Goal: Information Seeking & Learning: Learn about a topic

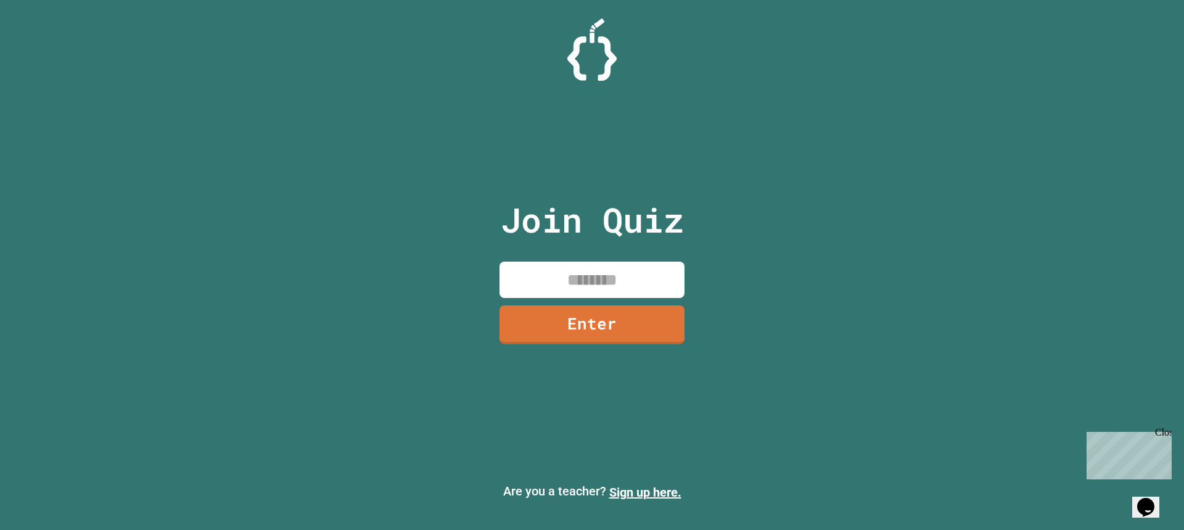
click at [554, 271] on input at bounding box center [592, 279] width 185 height 36
type input "********"
click at [612, 329] on link "Enter" at bounding box center [592, 323] width 189 height 41
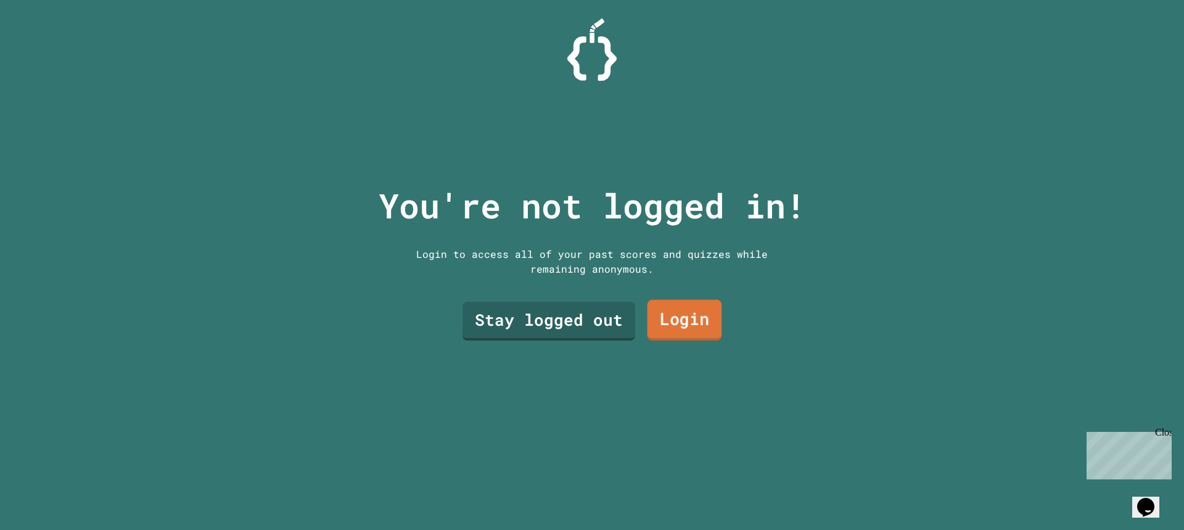
click at [661, 319] on link "Login" at bounding box center [685, 320] width 75 height 41
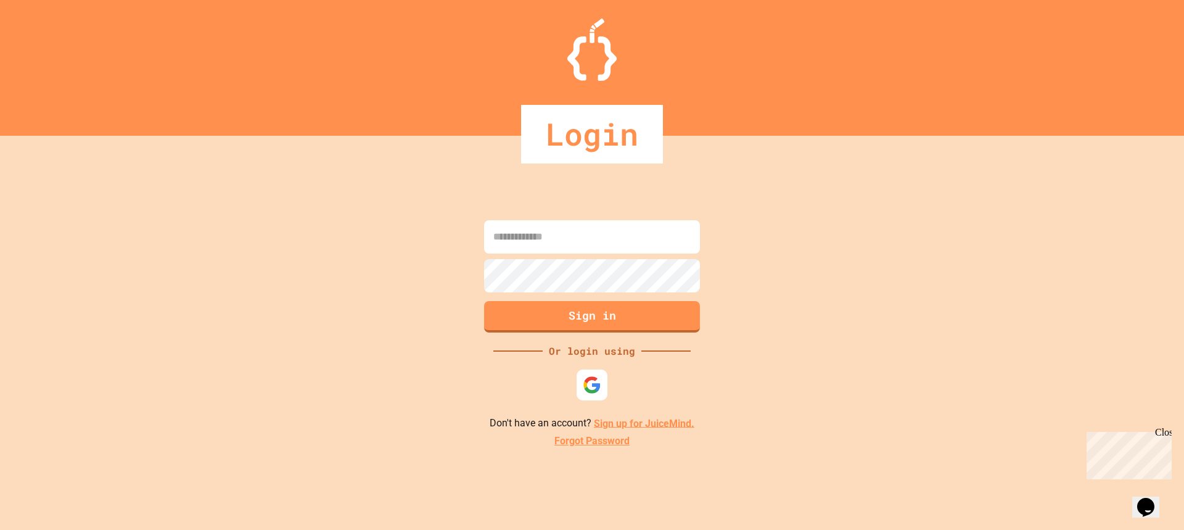
click at [608, 226] on input at bounding box center [592, 236] width 216 height 33
click at [585, 379] on img at bounding box center [592, 385] width 20 height 20
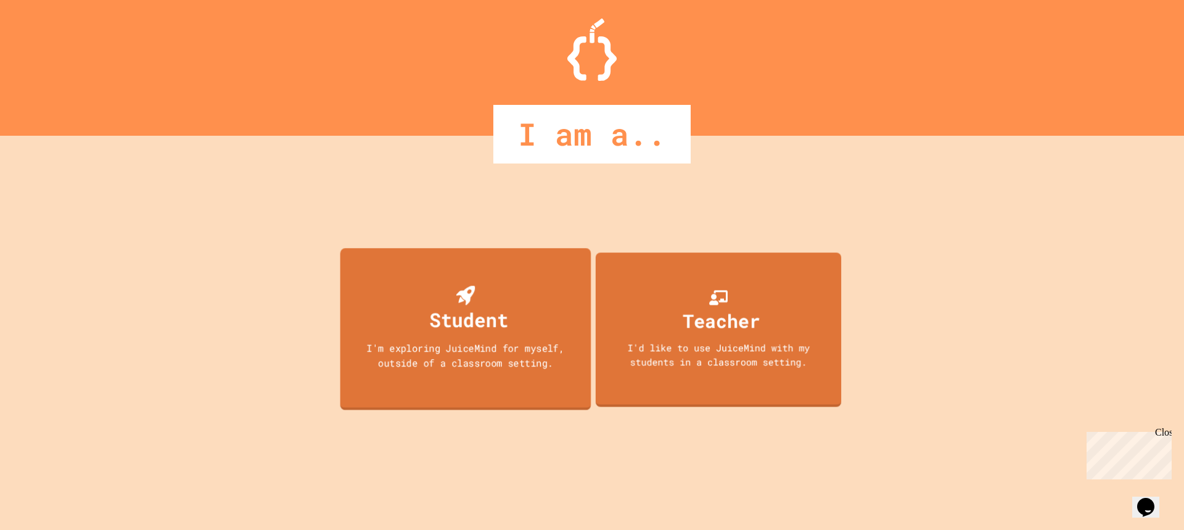
click at [525, 330] on div "Student I'm exploring JuiceMind for myself, outside of a classroom setting." at bounding box center [465, 329] width 251 height 162
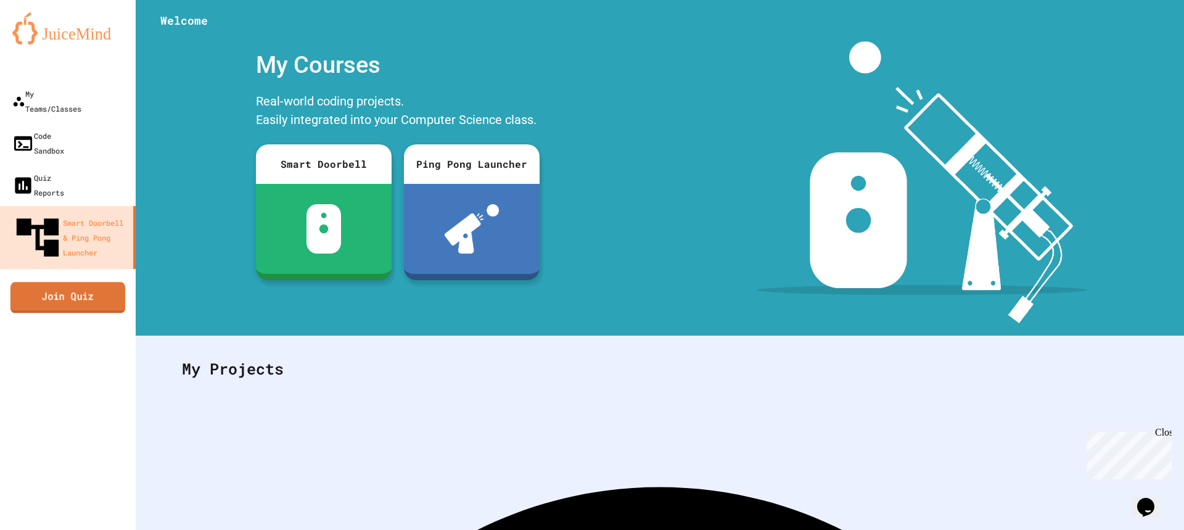
click at [86, 282] on link "Join Quiz" at bounding box center [67, 297] width 115 height 31
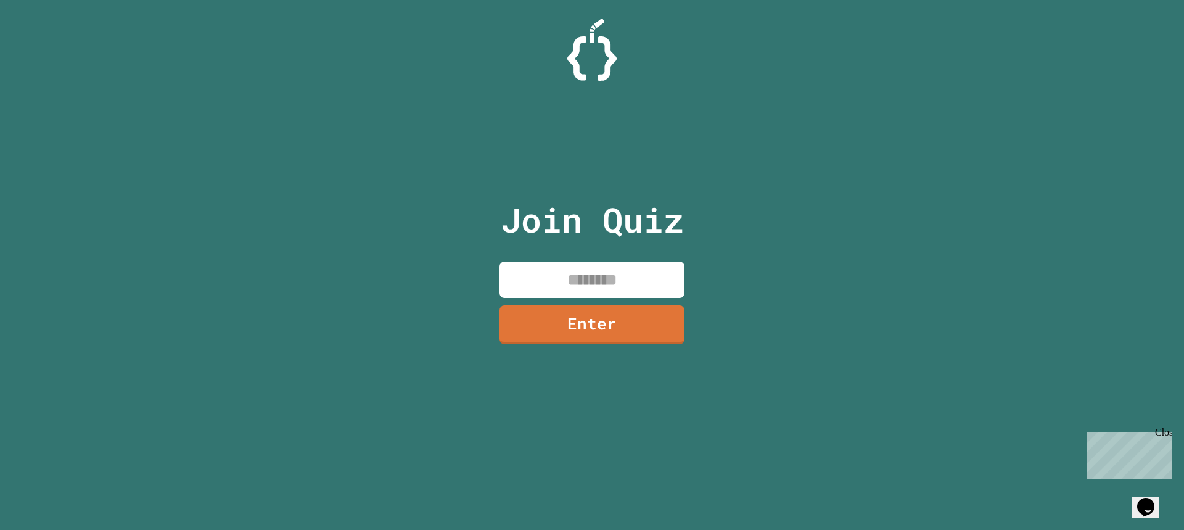
click at [553, 265] on input at bounding box center [592, 279] width 185 height 36
type input "********"
click at [581, 313] on link "Enter" at bounding box center [592, 323] width 185 height 41
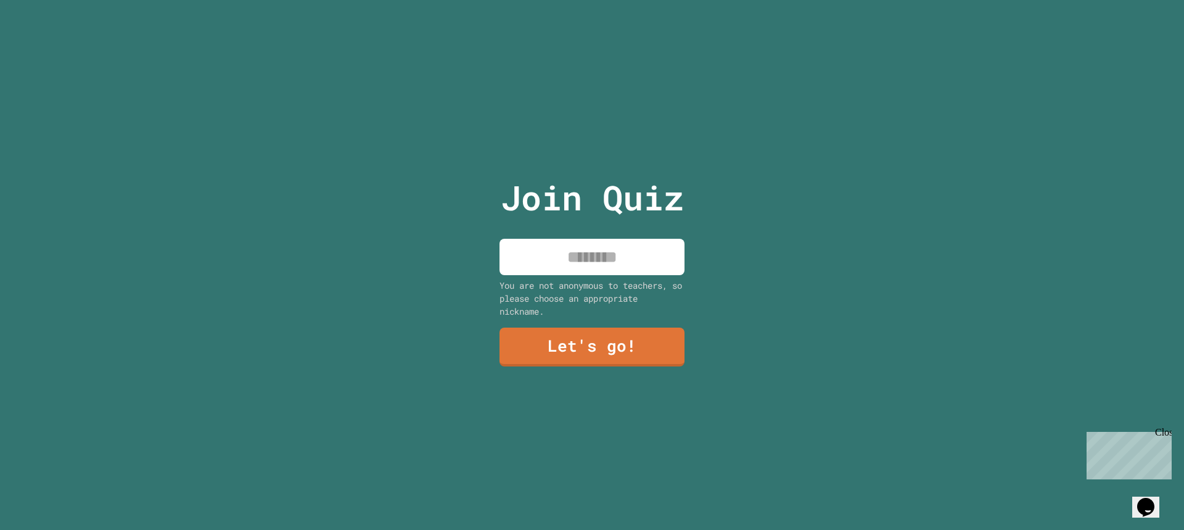
click at [596, 264] on input at bounding box center [592, 257] width 185 height 36
type input "****"
click at [623, 359] on link "Let's go!" at bounding box center [592, 345] width 168 height 41
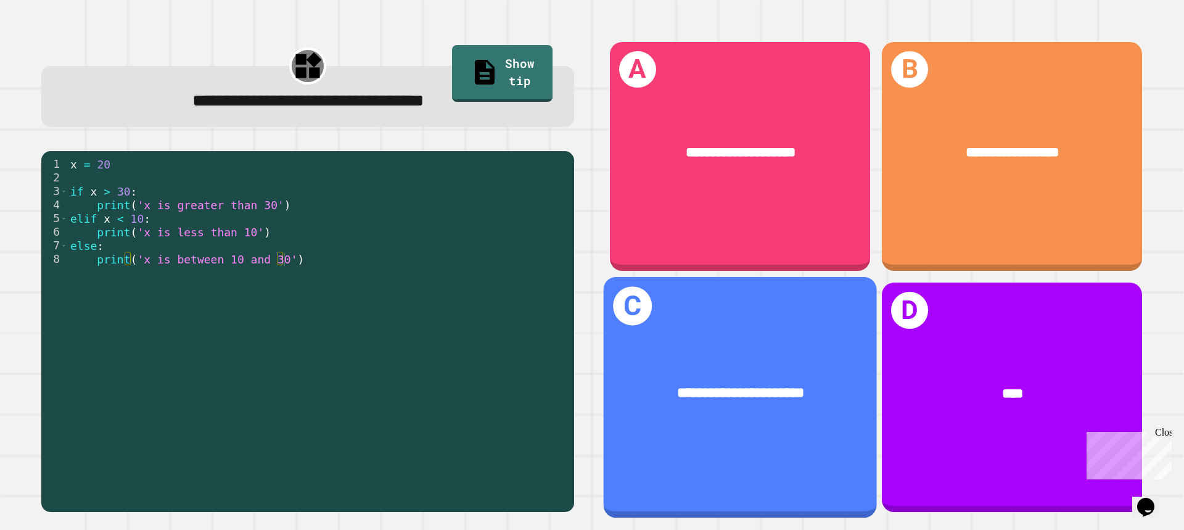
click at [623, 359] on div "**********" at bounding box center [740, 394] width 273 height 80
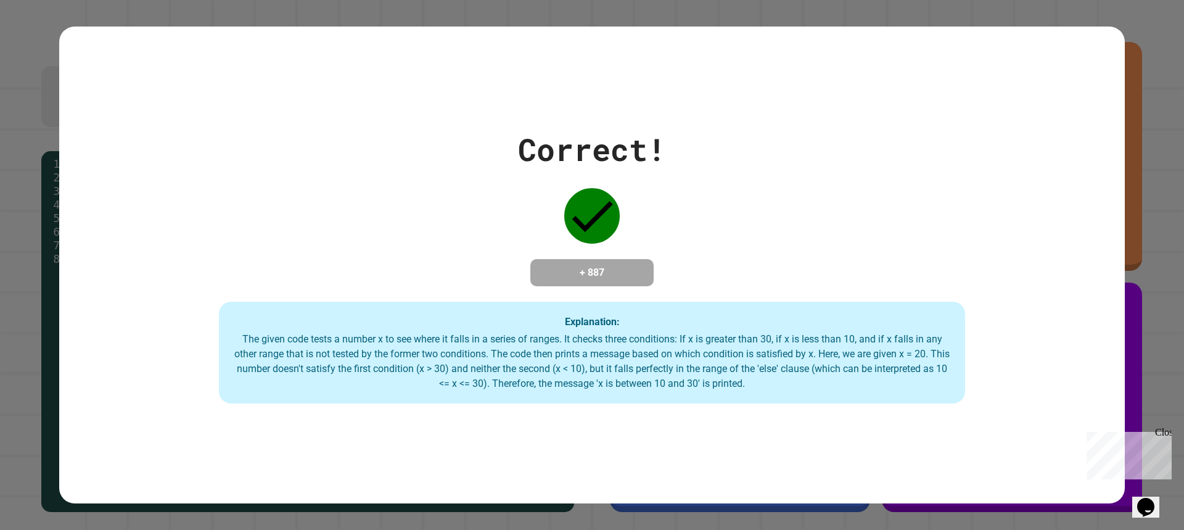
click at [623, 359] on div "The given code tests a number x to see where it falls in a series of ranges. It…" at bounding box center [592, 361] width 722 height 59
click at [789, 242] on div "Correct! + 887 Explanation: The given code tests a number x to see where it fal…" at bounding box center [592, 265] width 1066 height 278
click at [787, 290] on div "Correct! + 887 Explanation: The given code tests a number x to see where it fal…" at bounding box center [592, 265] width 1066 height 278
click at [1006, 283] on div "Correct! + 887 Explanation: The given code tests a number x to see where it fal…" at bounding box center [592, 265] width 1066 height 278
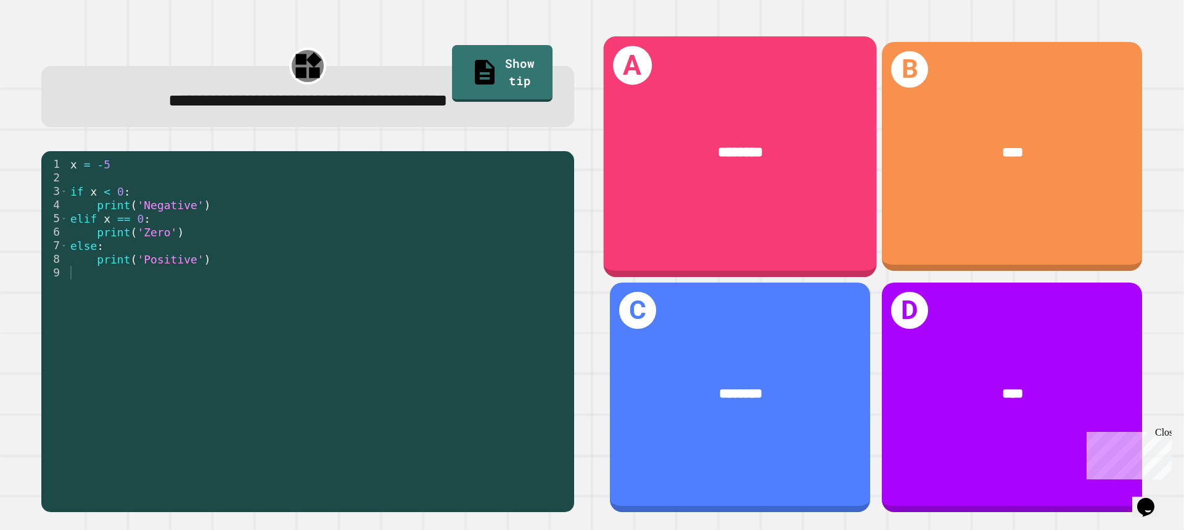
click at [725, 150] on span "********" at bounding box center [741, 152] width 46 height 14
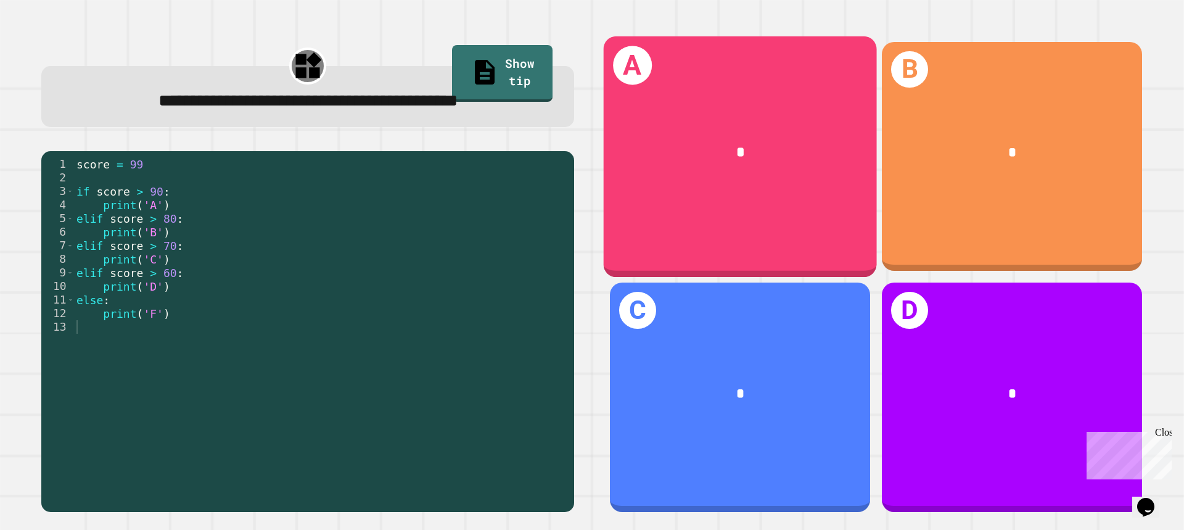
click at [709, 134] on div "*" at bounding box center [740, 153] width 273 height 80
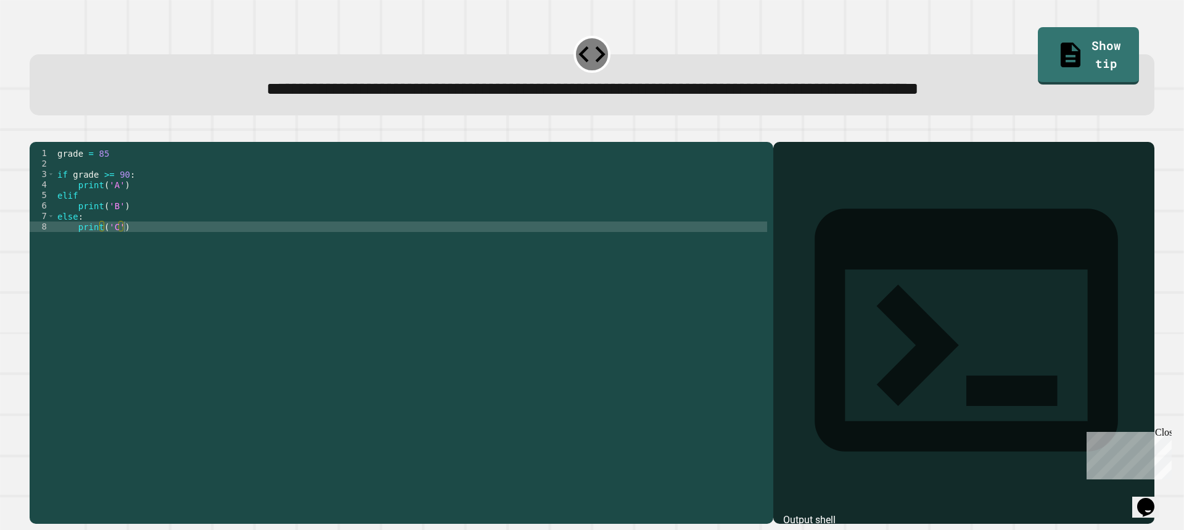
click at [889, 175] on div "Output shell" at bounding box center [963, 338] width 381 height 392
click at [549, 250] on div "grade = 85 if grade >= 90 : print ( 'A' ) elif print ( 'B' ) else : print ( 'C'…" at bounding box center [411, 321] width 712 height 346
click at [83, 215] on div "grade = 85 if grade >= 90 : print ( 'A' ) elif print ( 'B' ) else : print ( 'C'…" at bounding box center [411, 321] width 712 height 346
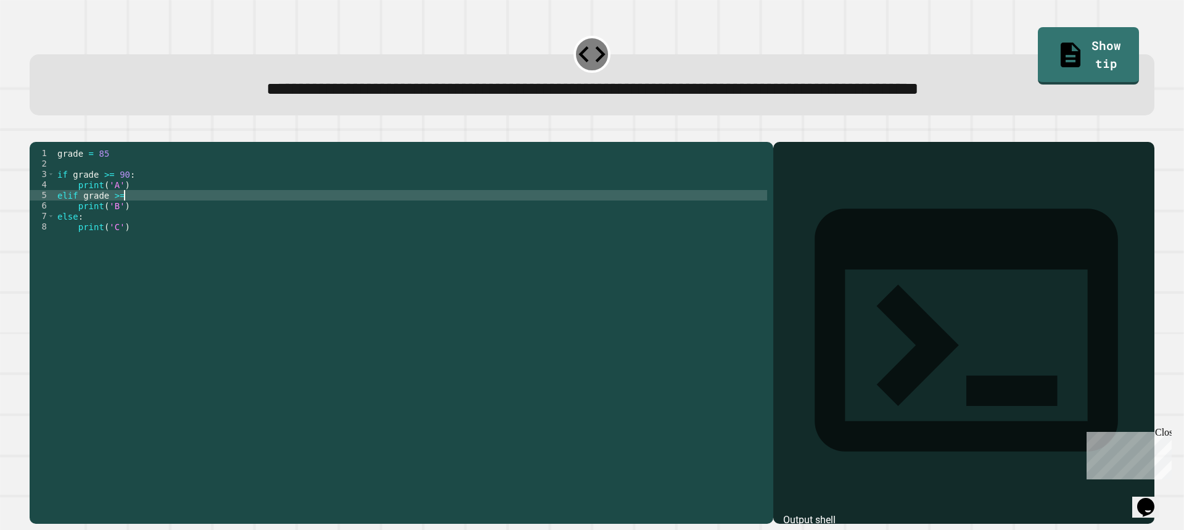
scroll to position [0, 4]
click at [519, 142] on div at bounding box center [592, 134] width 1125 height 15
click at [36, 132] on icon "button" at bounding box center [36, 132] width 0 height 0
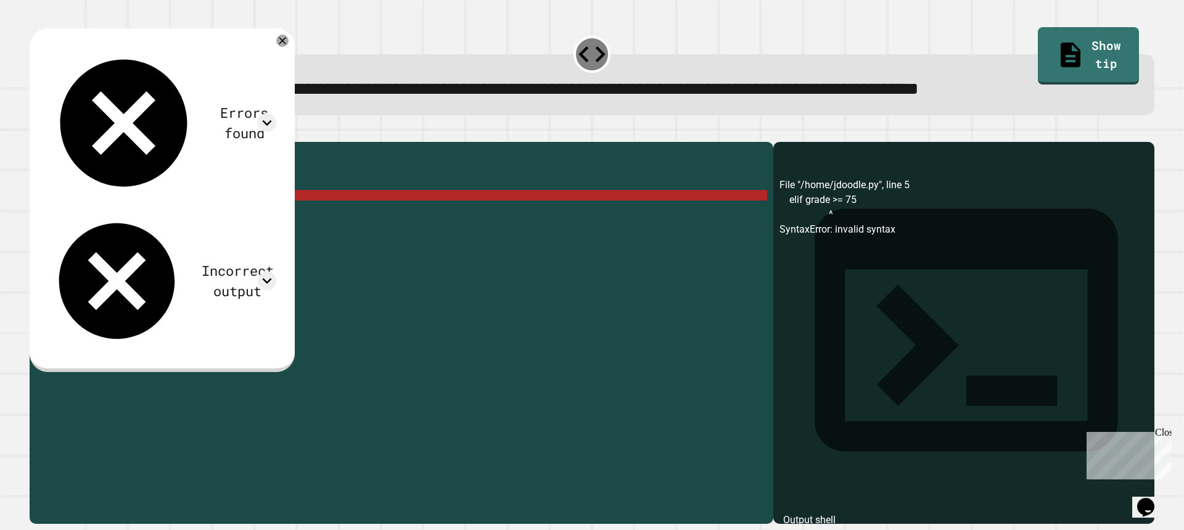
click at [185, 210] on div "grade = 85 if grade >= 90 : print ( 'A' ) elif grade >= 75 print ( 'B' ) else :…" at bounding box center [411, 321] width 712 height 346
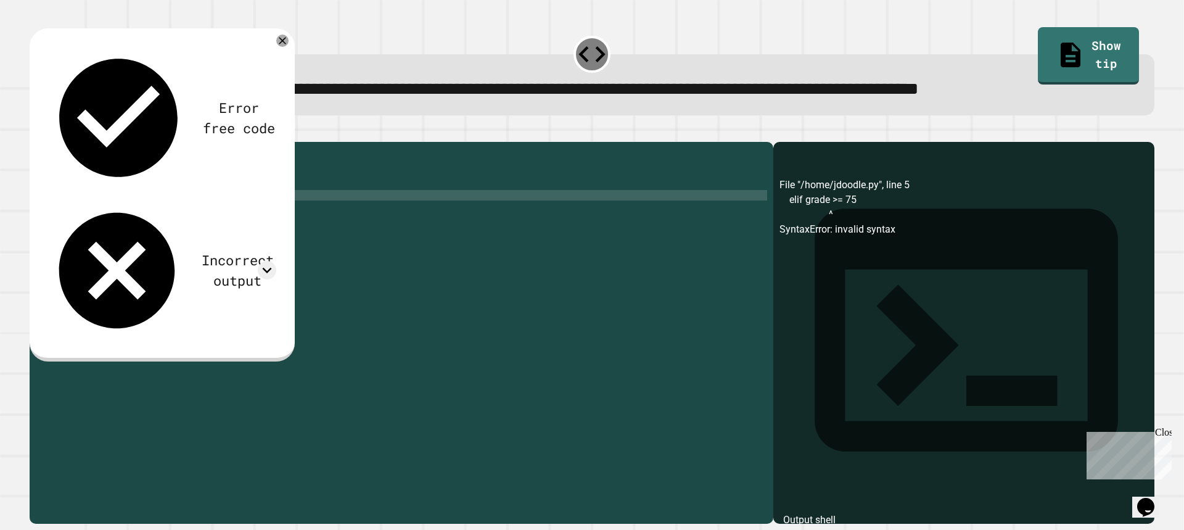
scroll to position [0, 5]
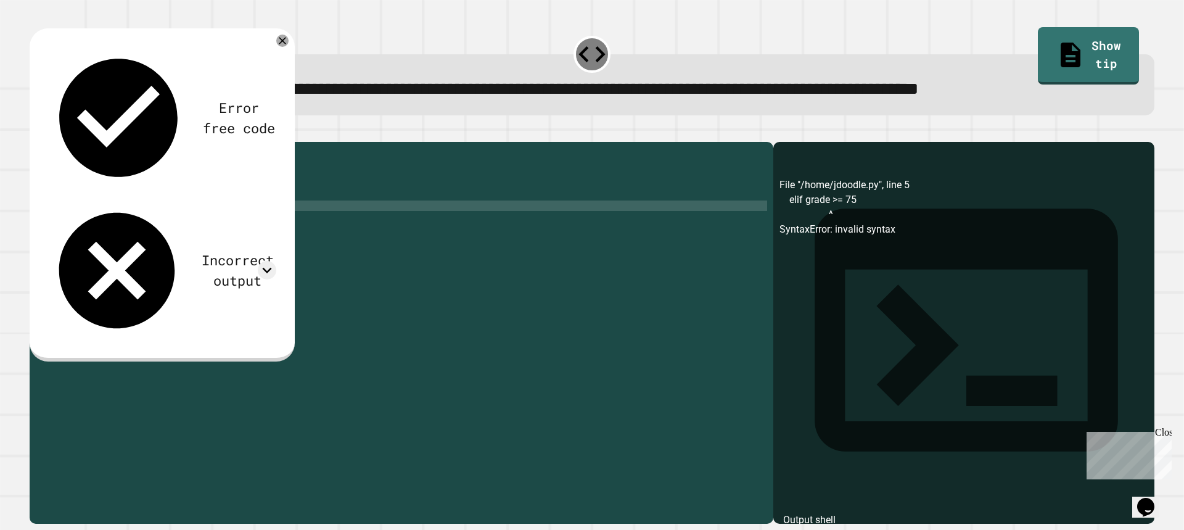
click at [132, 229] on div "grade = 85 if grade >= 90 : print ( 'A' ) elif grade >= 75 : print ( 'B' ) else…" at bounding box center [411, 321] width 712 height 346
type textarea "**********"
click at [276, 261] on icon at bounding box center [267, 270] width 19 height 19
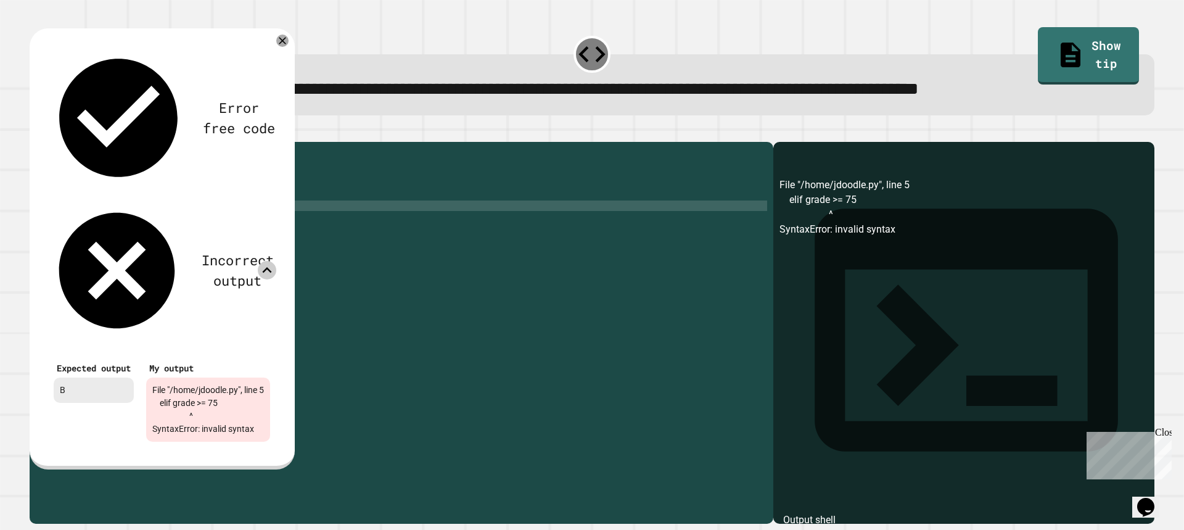
click at [276, 261] on icon at bounding box center [267, 270] width 19 height 19
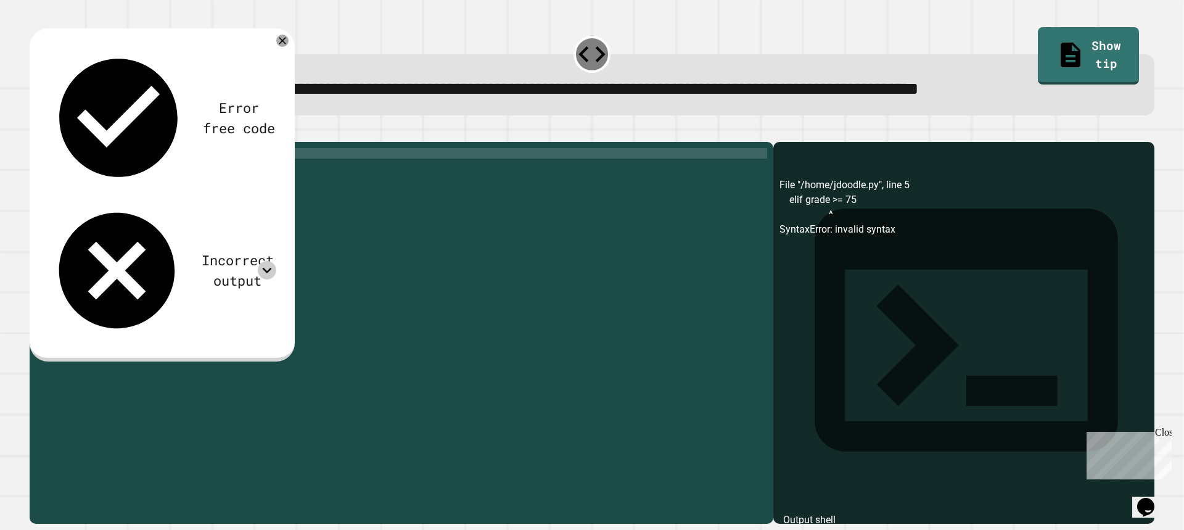
scroll to position [0, 3]
click at [220, 175] on div "grade = 85 if grade >= 90 : print ( 'A' ) elif grade >= 75 : print ( 'B' ) else…" at bounding box center [411, 321] width 712 height 346
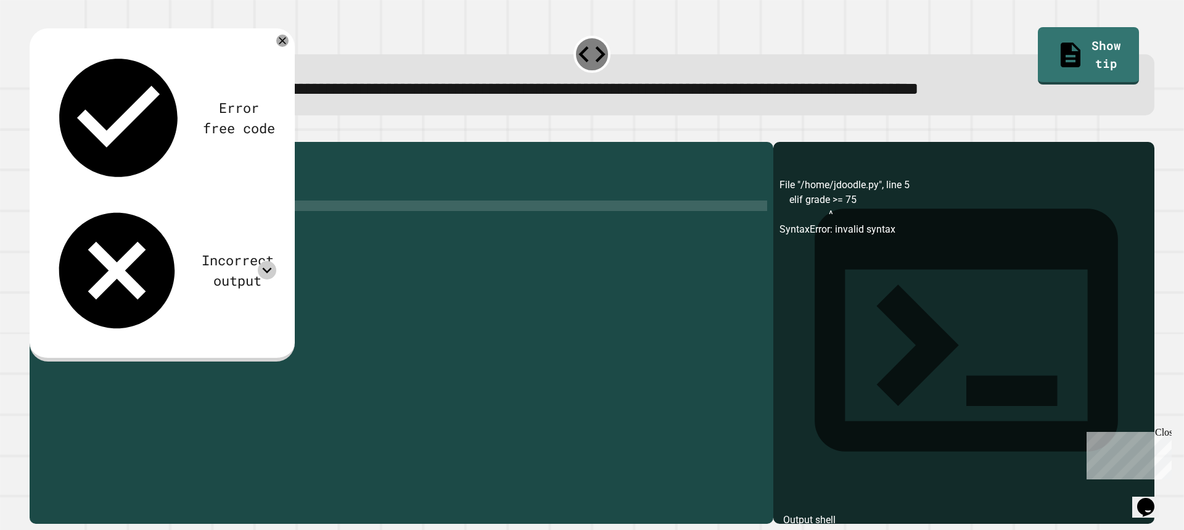
click at [136, 223] on div "grade = 85 if grade >= 90 : print ( 'A' ) elif grade >= 75 : print ( 'B' ) else…" at bounding box center [411, 321] width 712 height 346
click at [47, 143] on icon "button" at bounding box center [44, 139] width 7 height 9
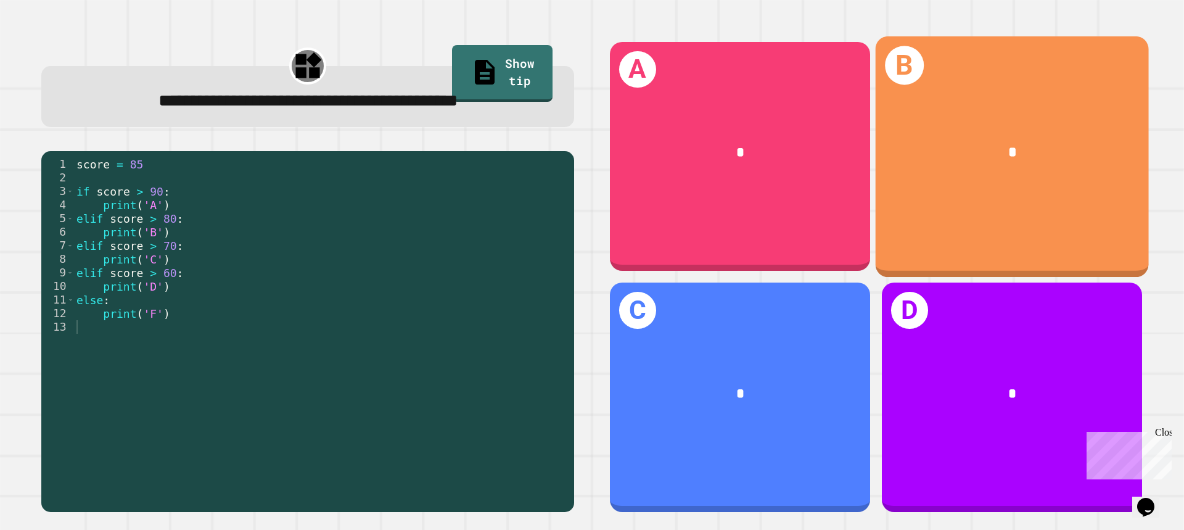
click at [1074, 199] on div "B *" at bounding box center [1012, 156] width 273 height 241
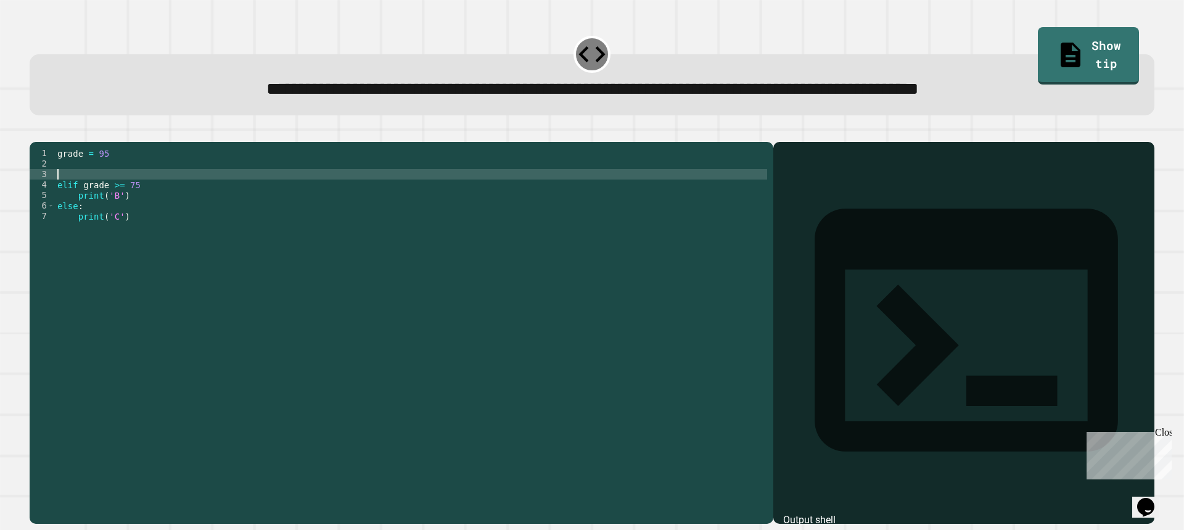
click at [138, 192] on div "grade = 95 elif grade >= 75 print ( 'B' ) else : print ( 'C' )" at bounding box center [411, 321] width 712 height 346
type textarea "**********"
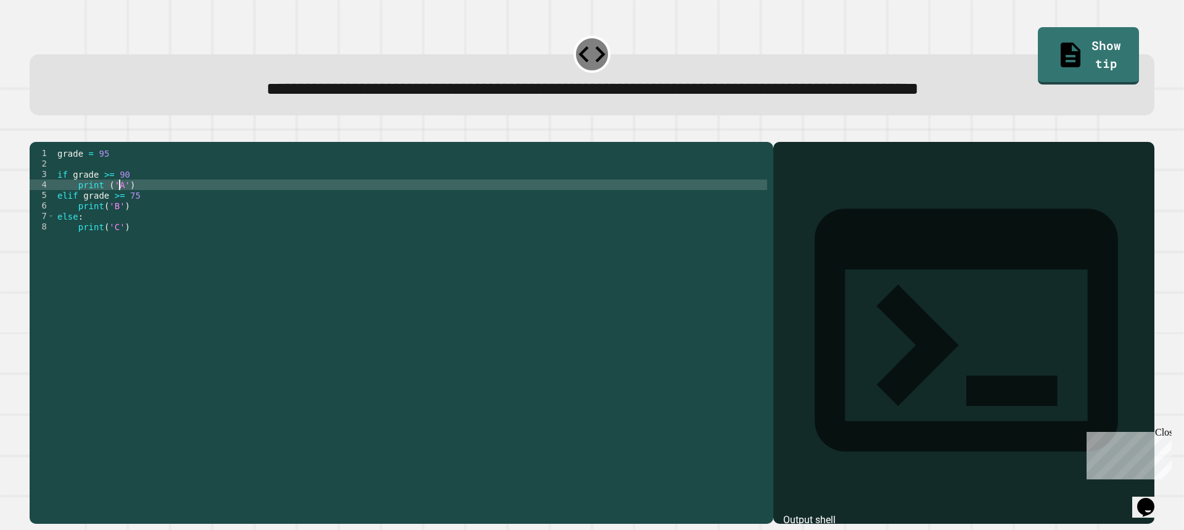
click at [36, 132] on icon "button" at bounding box center [36, 132] width 0 height 0
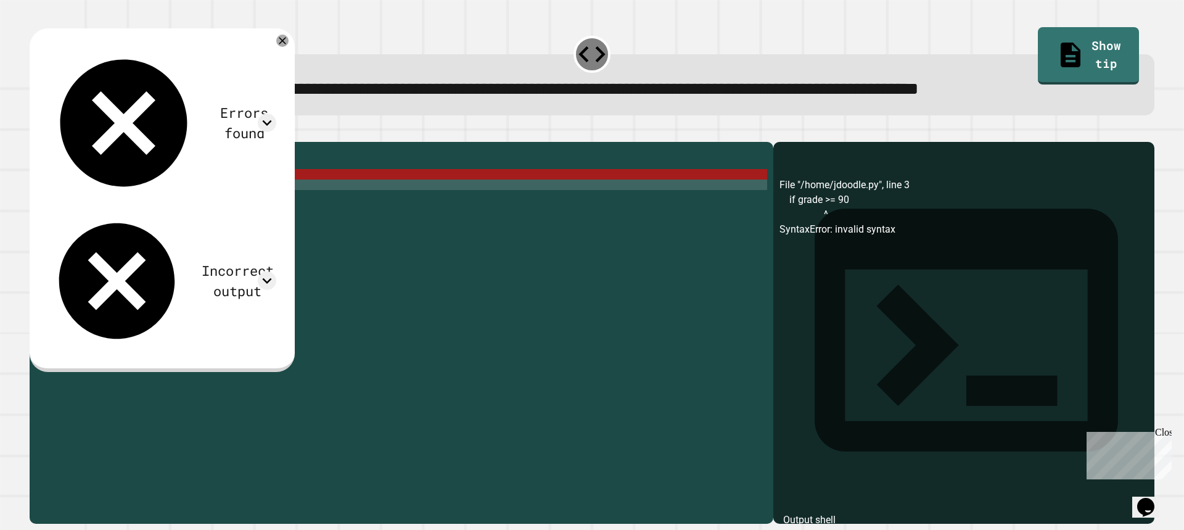
click at [169, 189] on div "grade = 95 if grade >= 90 print ( 'A' ) elif grade >= 75 print ( 'B' ) else : p…" at bounding box center [411, 321] width 712 height 346
click at [56, 190] on div "grade = 95 if grade >= 90 print ( 'A' ) elif grade >= 75 print ( 'B' ) else : p…" at bounding box center [411, 321] width 712 height 346
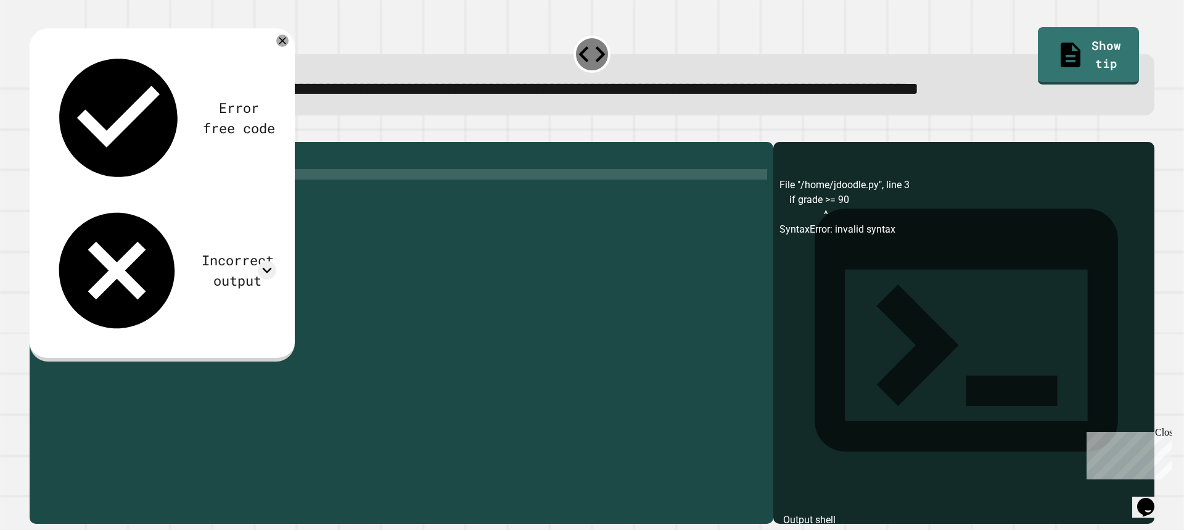
type textarea "**********"
click at [36, 132] on icon "button" at bounding box center [36, 132] width 0 height 0
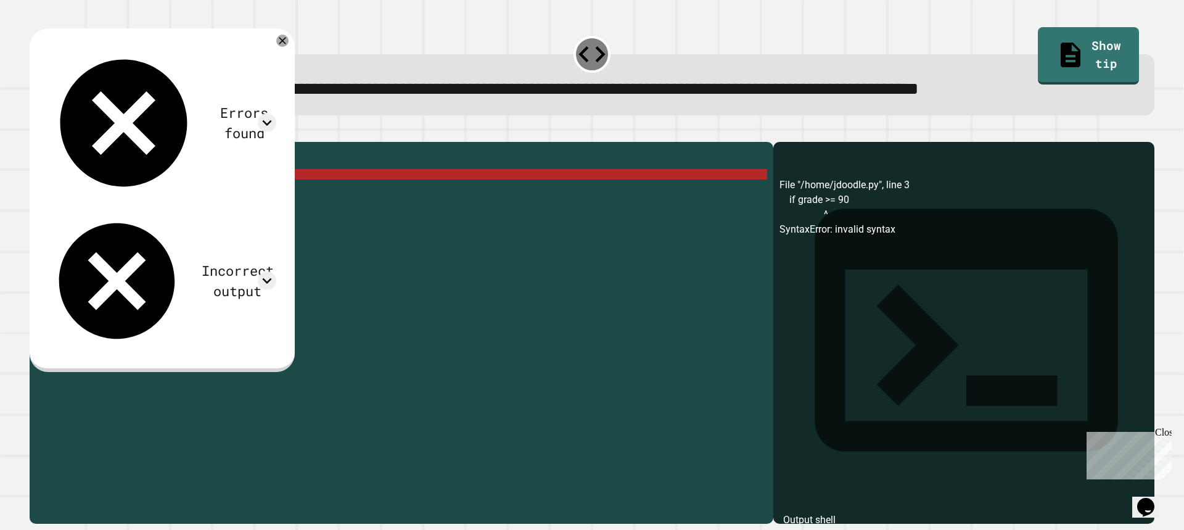
click at [177, 191] on div "grade = 95 if grade >= 90 print ( 'A' ) elif grade >= 75 print ( 'B' ) else : p…" at bounding box center [411, 321] width 712 height 346
click at [276, 113] on icon at bounding box center [267, 122] width 19 height 19
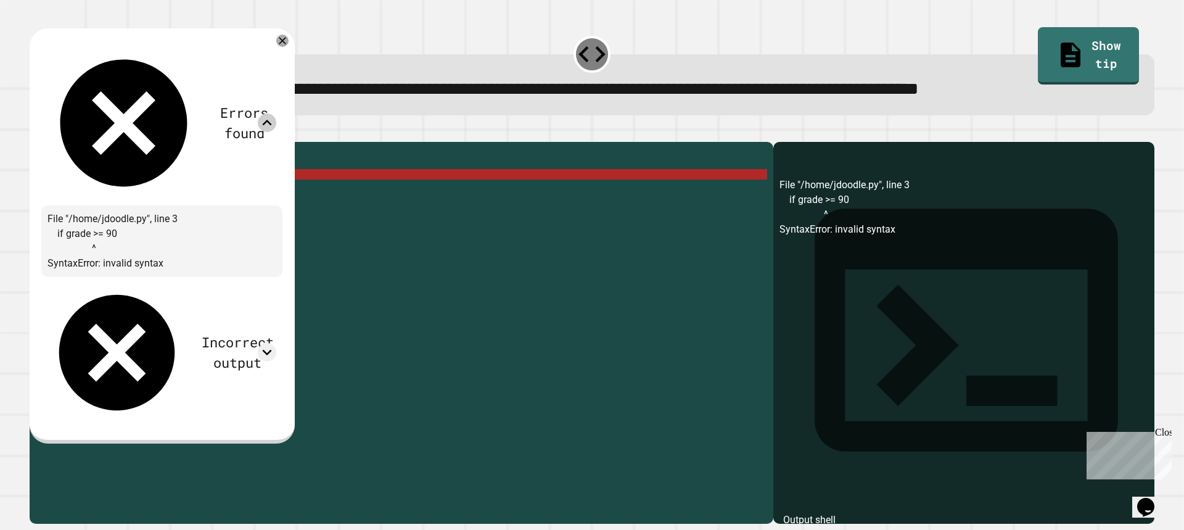
click at [272, 120] on icon at bounding box center [267, 123] width 9 height 6
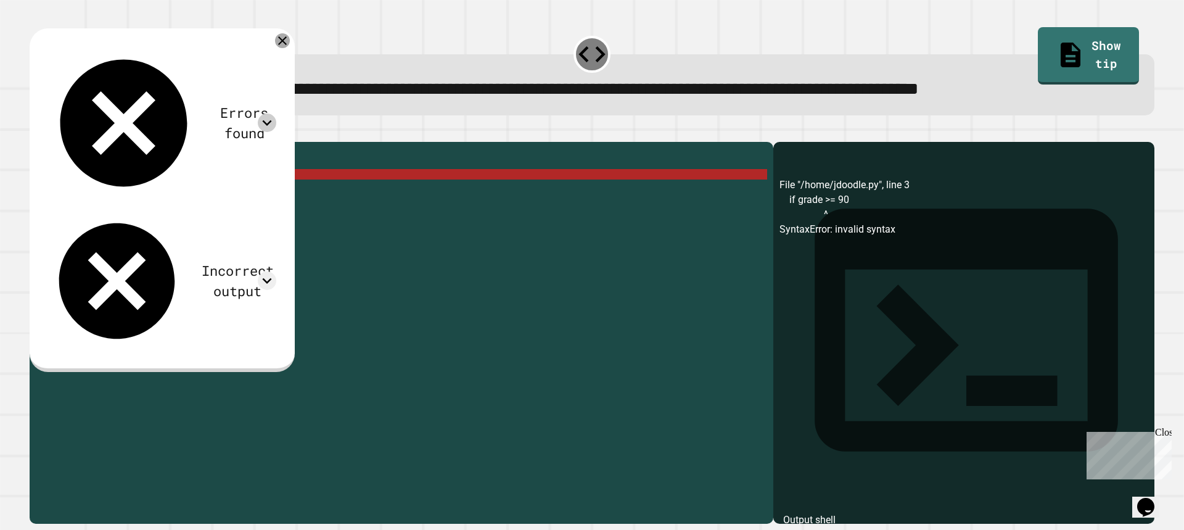
click at [290, 48] on icon at bounding box center [282, 40] width 15 height 15
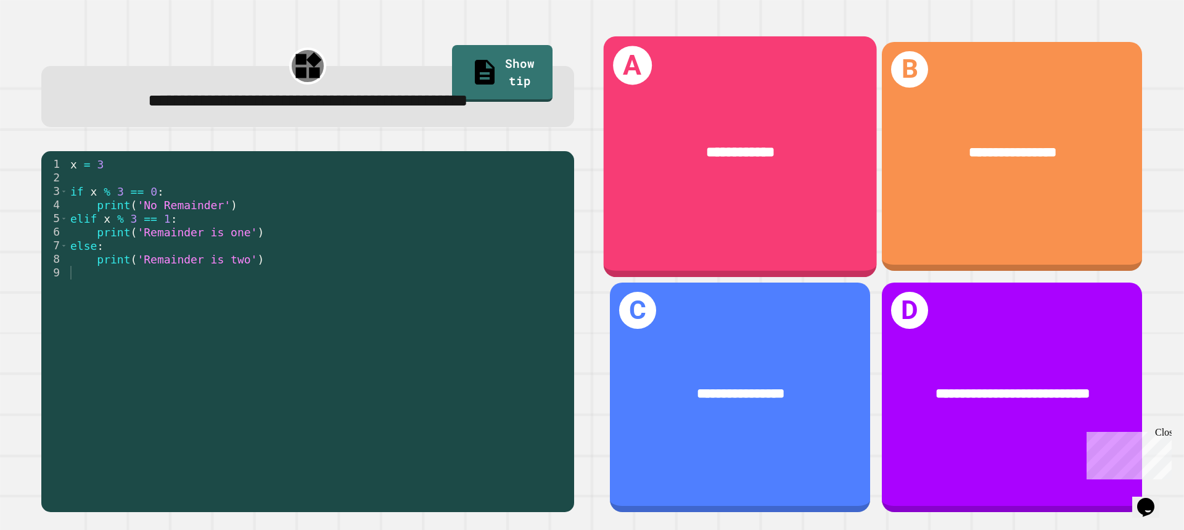
click at [660, 160] on div "**********" at bounding box center [740, 153] width 215 height 23
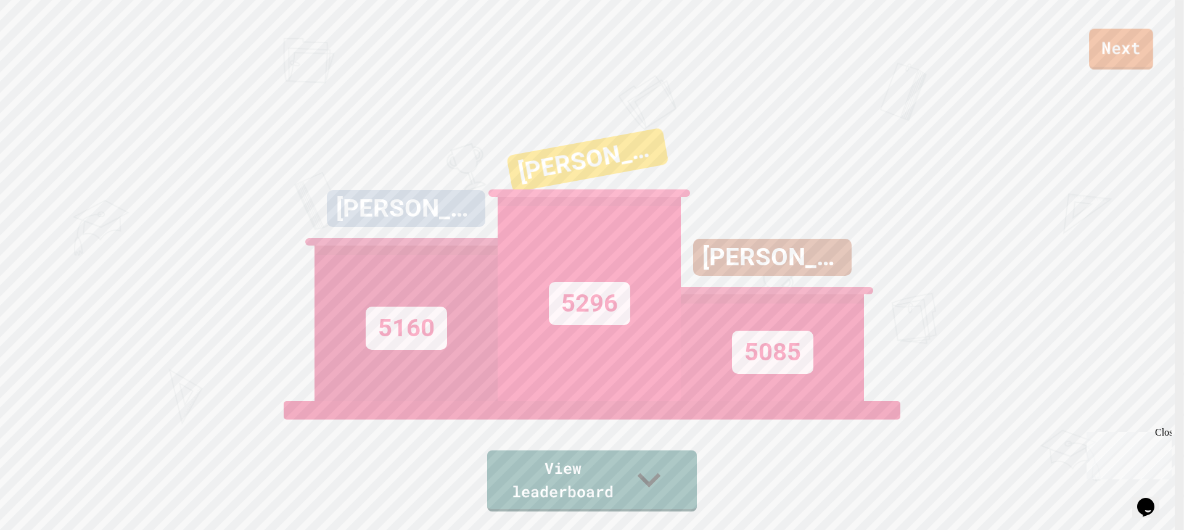
click at [1126, 64] on link "Next" at bounding box center [1121, 49] width 64 height 41
